Goal: Task Accomplishment & Management: Manage account settings

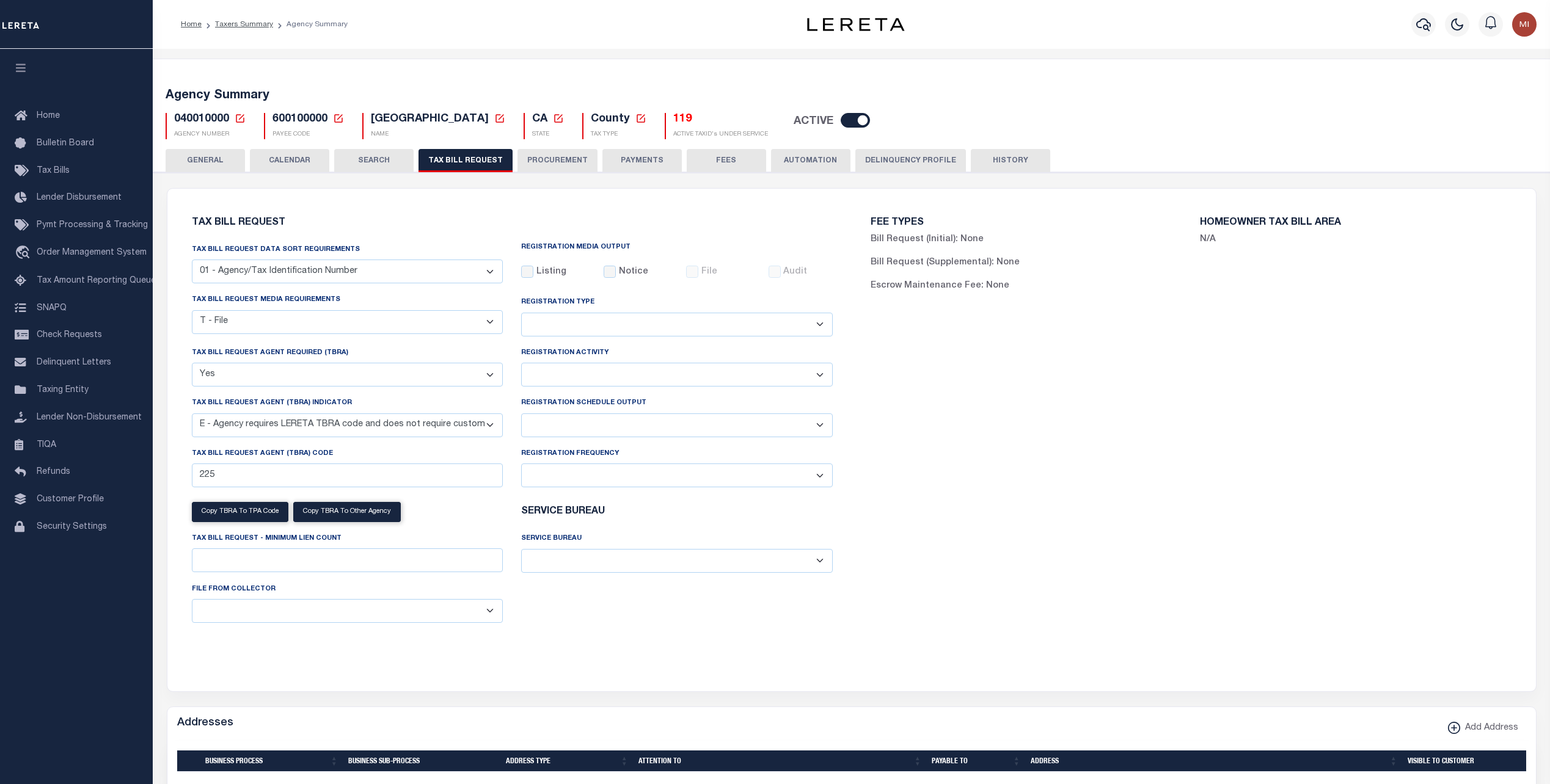
select select "22"
select select "true"
select select "13"
select select
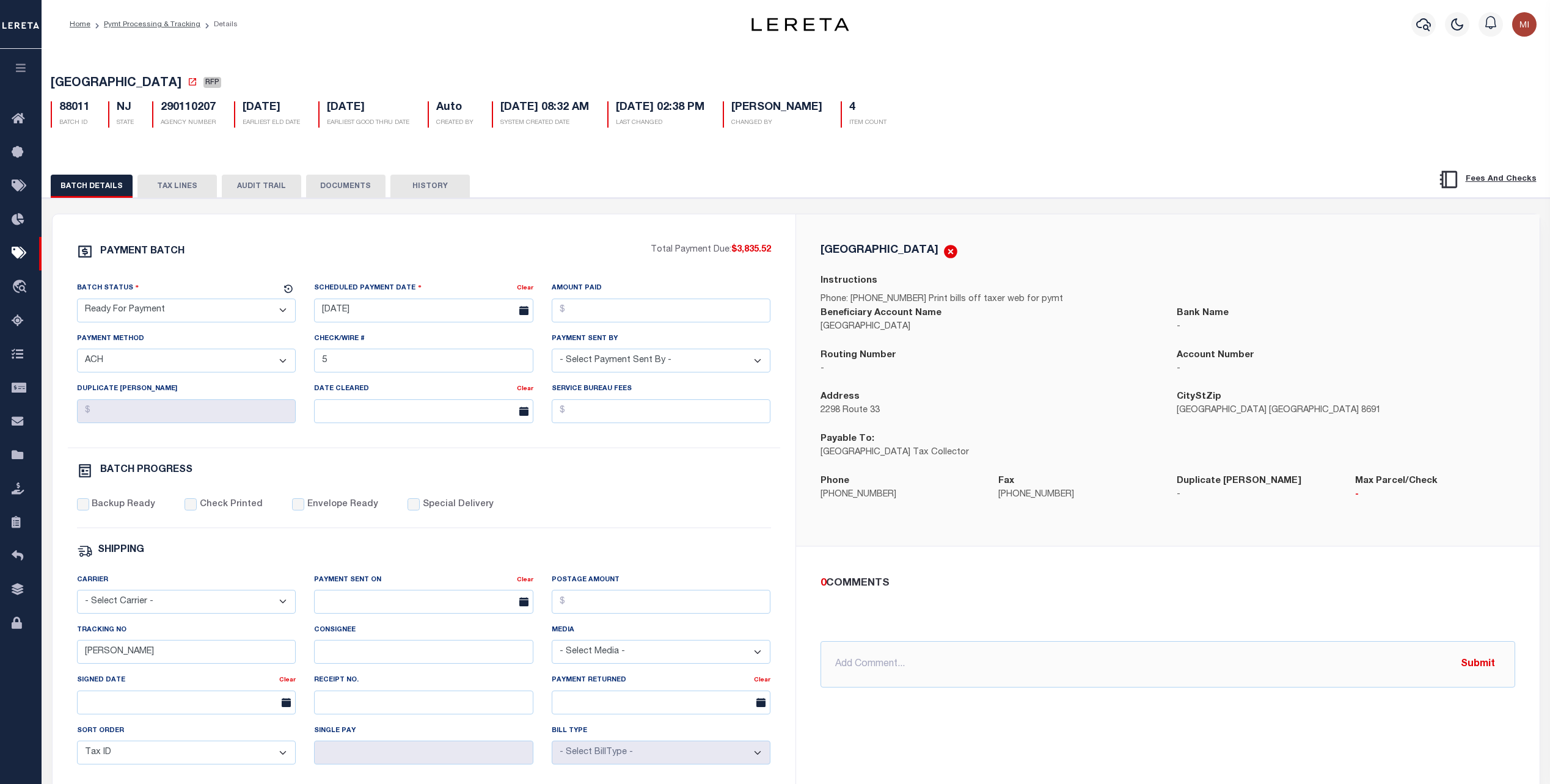
select select "RFP"
select select "ACH"
select select "0"
select select "73"
select select "0"
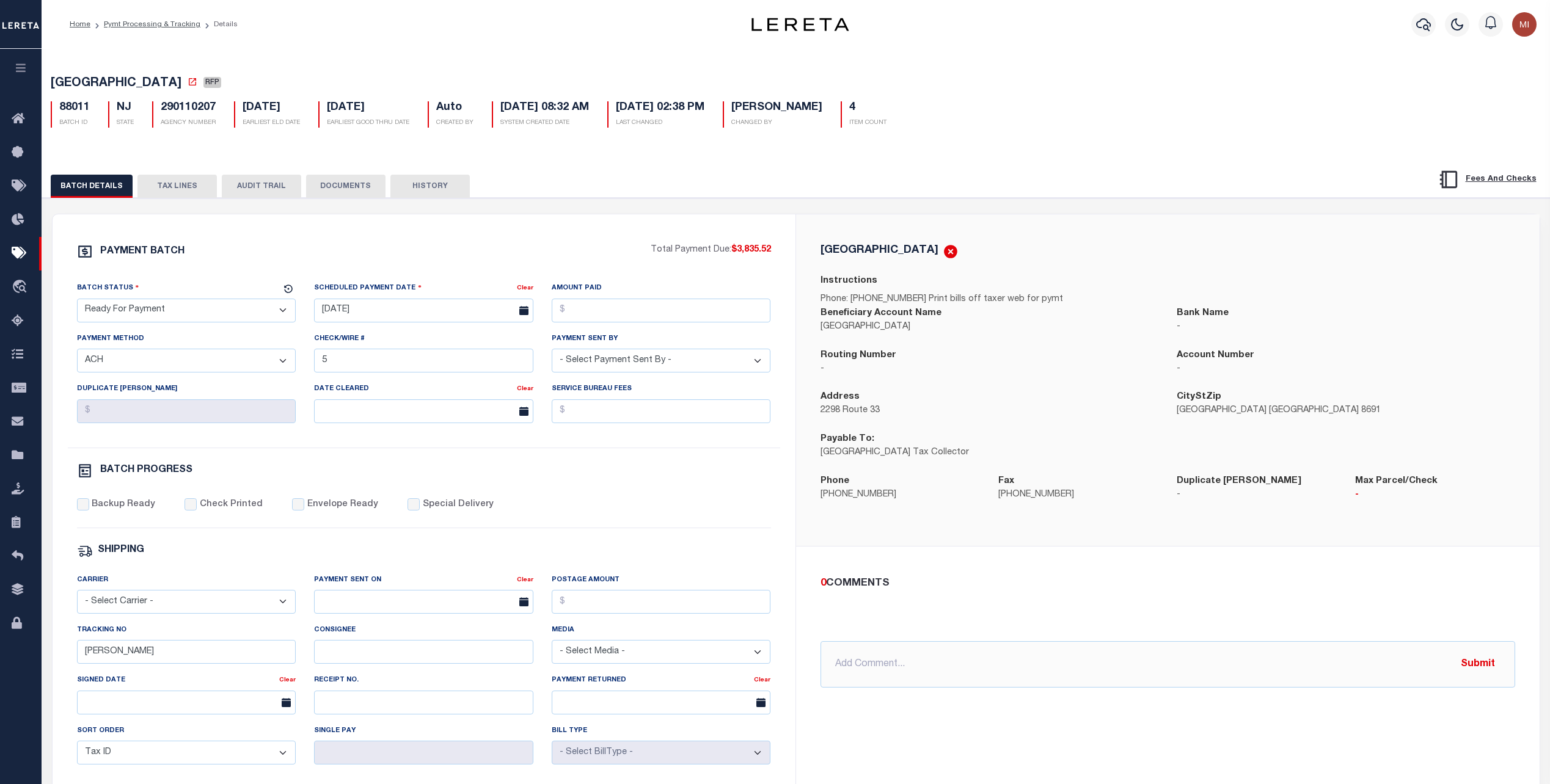
select select "44"
click at [272, 336] on div "Payment Method - Select Payment Method - ACH Certified Check Check Direct Depos…" at bounding box center [187, 353] width 219 height 40
click at [283, 364] on select "- Select Payment Method - ACH Certified Check Check Direct Deposit Wire Transfer" at bounding box center [187, 360] width 219 height 24
click at [268, 362] on select "- Select Payment Method - ACH Certified Check Check Direct Deposit Wire Transfer" at bounding box center [187, 360] width 219 height 24
